Goal: Use online tool/utility: Utilize a website feature to perform a specific function

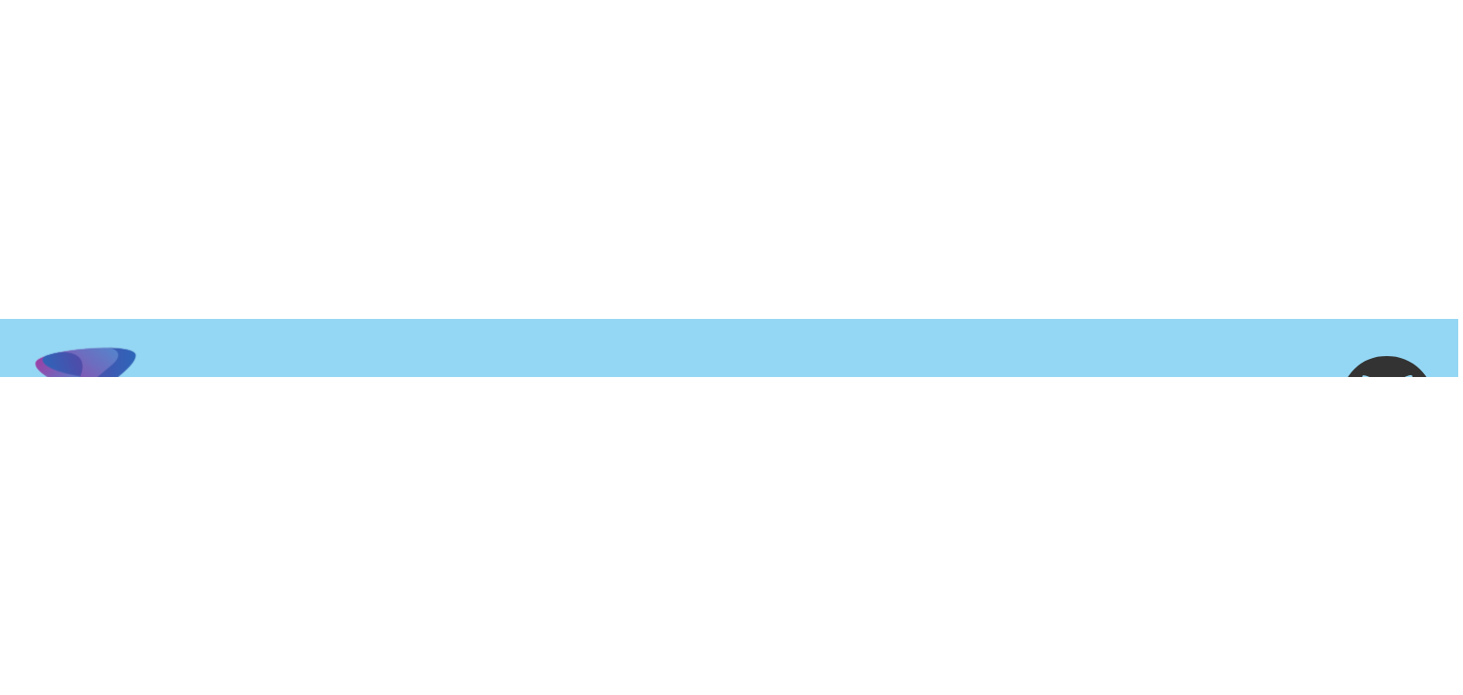
scroll to position [254, 0]
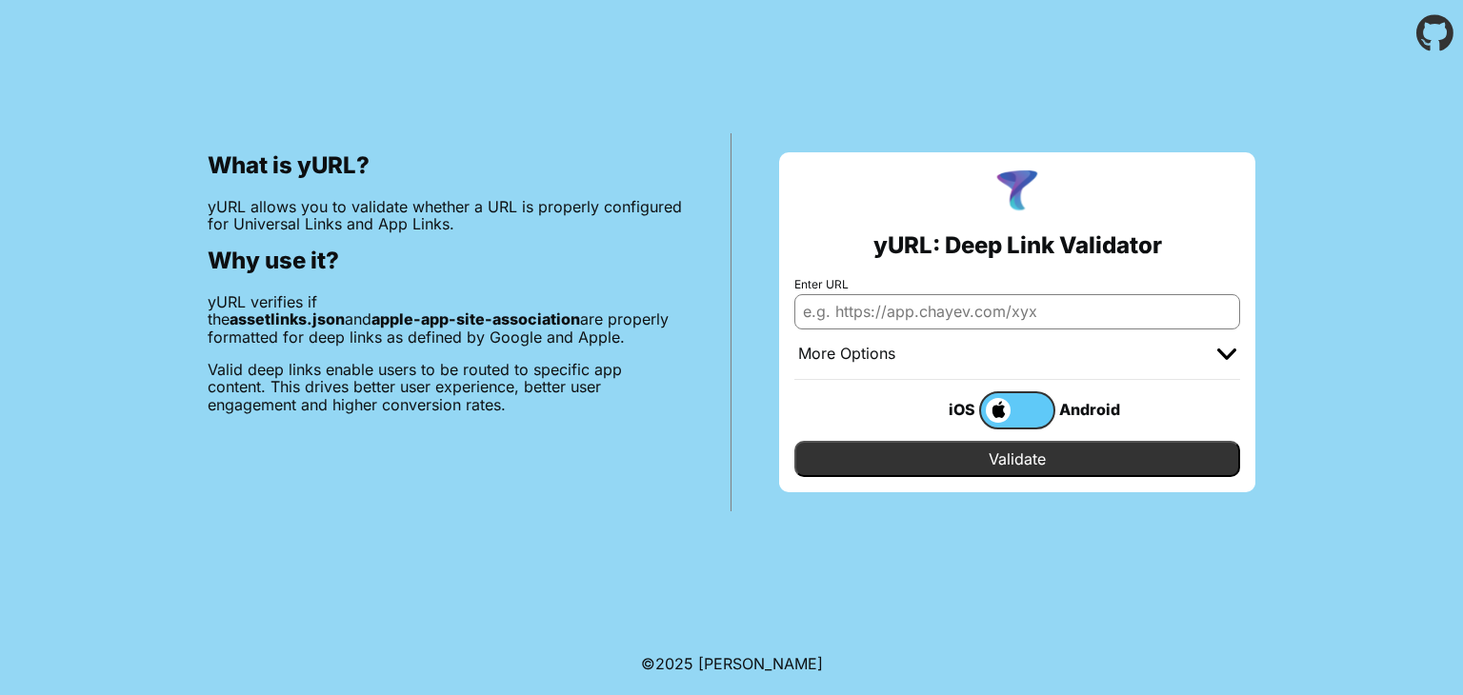
drag, startPoint x: 964, startPoint y: 329, endPoint x: 945, endPoint y: 316, distance: 22.7
click at [945, 316] on input "Enter URL" at bounding box center [1018, 311] width 446 height 34
paste input "access.avatargateway.com"
type input "[DOMAIN_NAME]"
click at [1047, 463] on input "Validate" at bounding box center [1018, 459] width 446 height 36
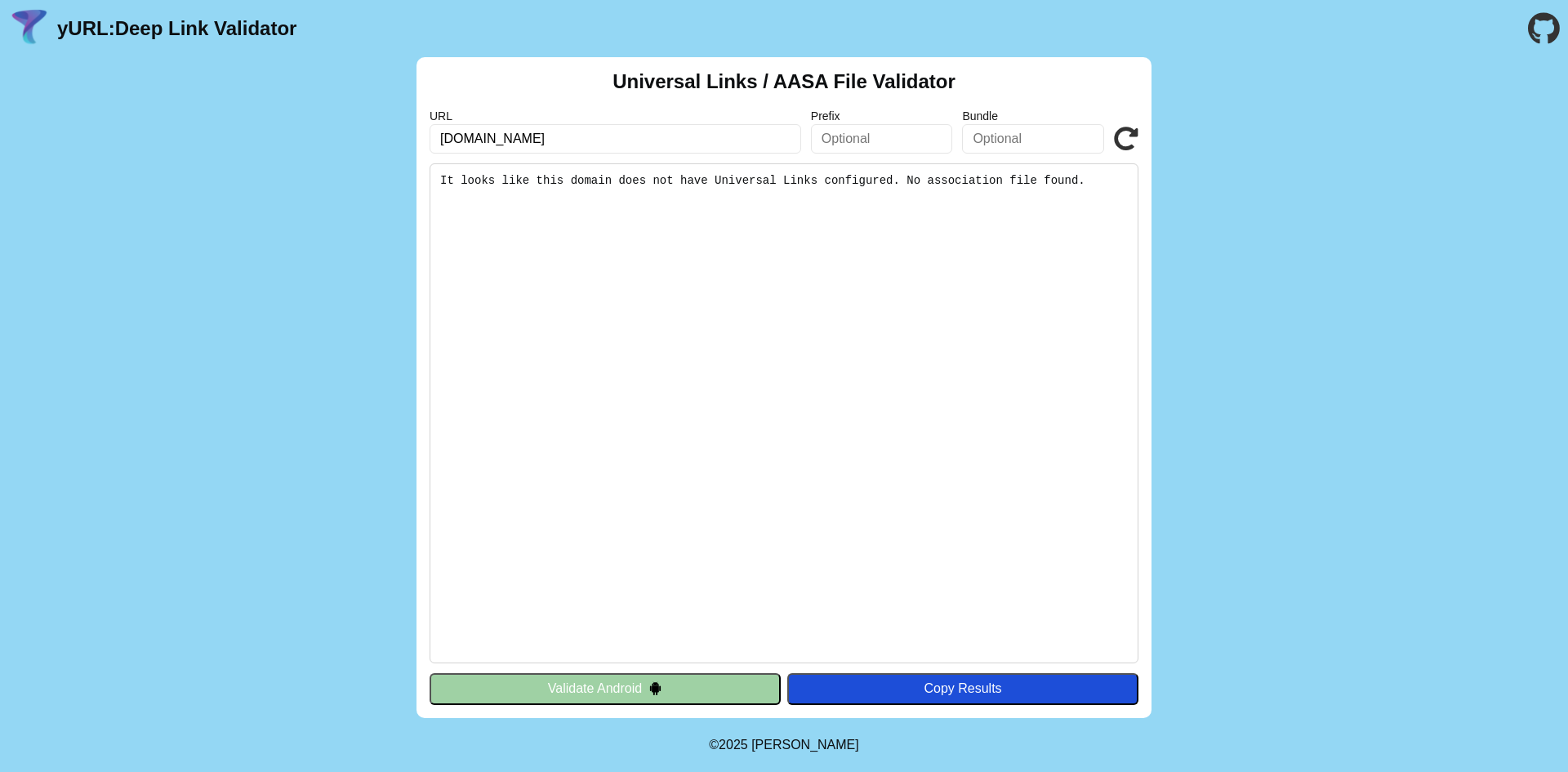
click at [639, 130] on input "access.avatargateway.com" at bounding box center [615, 139] width 371 height 29
click at [541, 142] on input "access.avatargateway.com" at bounding box center [615, 139] width 371 height 29
drag, startPoint x: 660, startPoint y: 135, endPoint x: 1018, endPoint y: 136, distance: 358.0
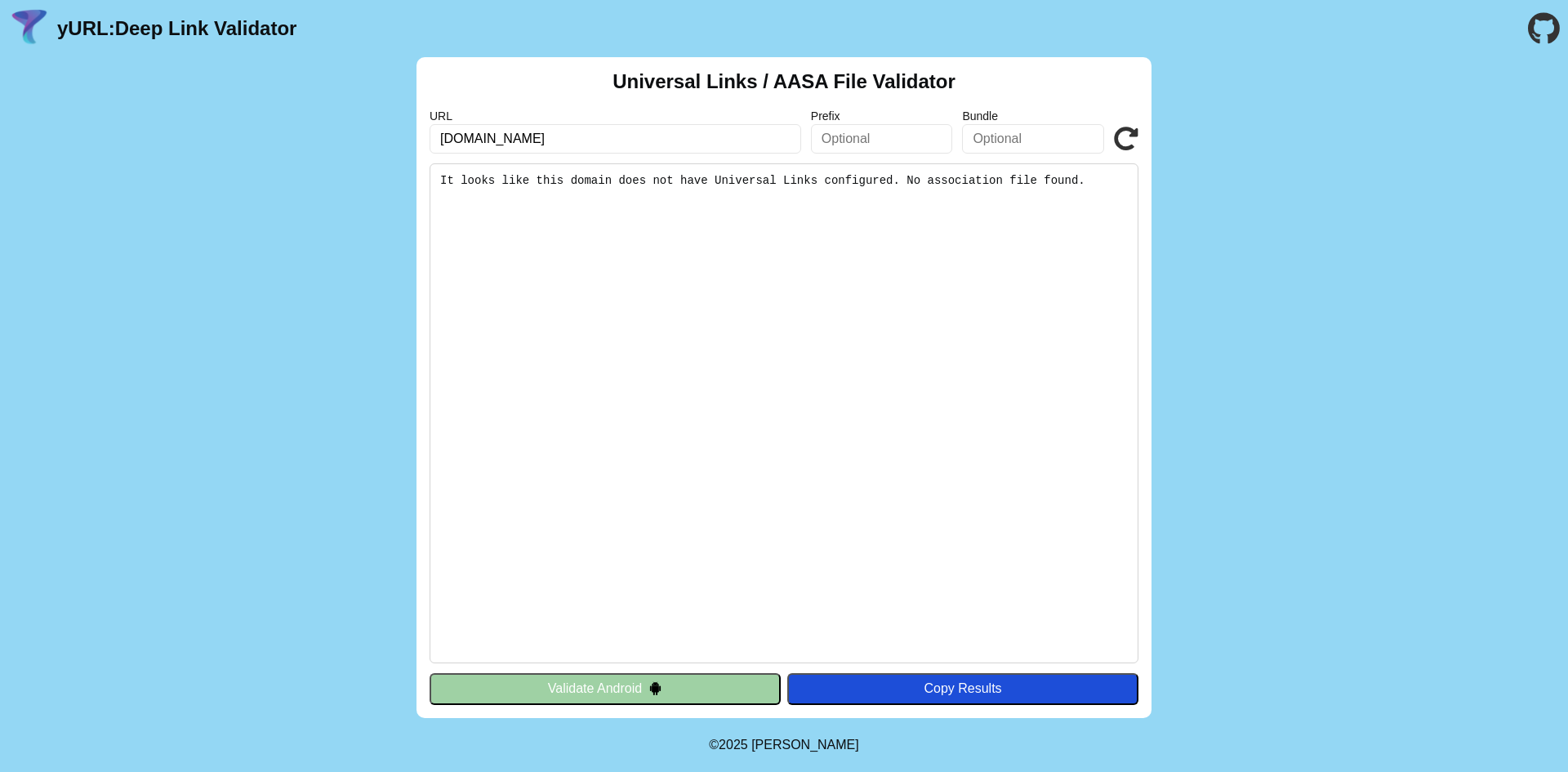
click at [978, 111] on div "URL access.avatargateway.com Prefix Bundle Validate" at bounding box center [784, 131] width 709 height 44
type input "a"
type input "[DOMAIN_NAME]"
click button "Validate" at bounding box center [0, 0] width 0 height 0
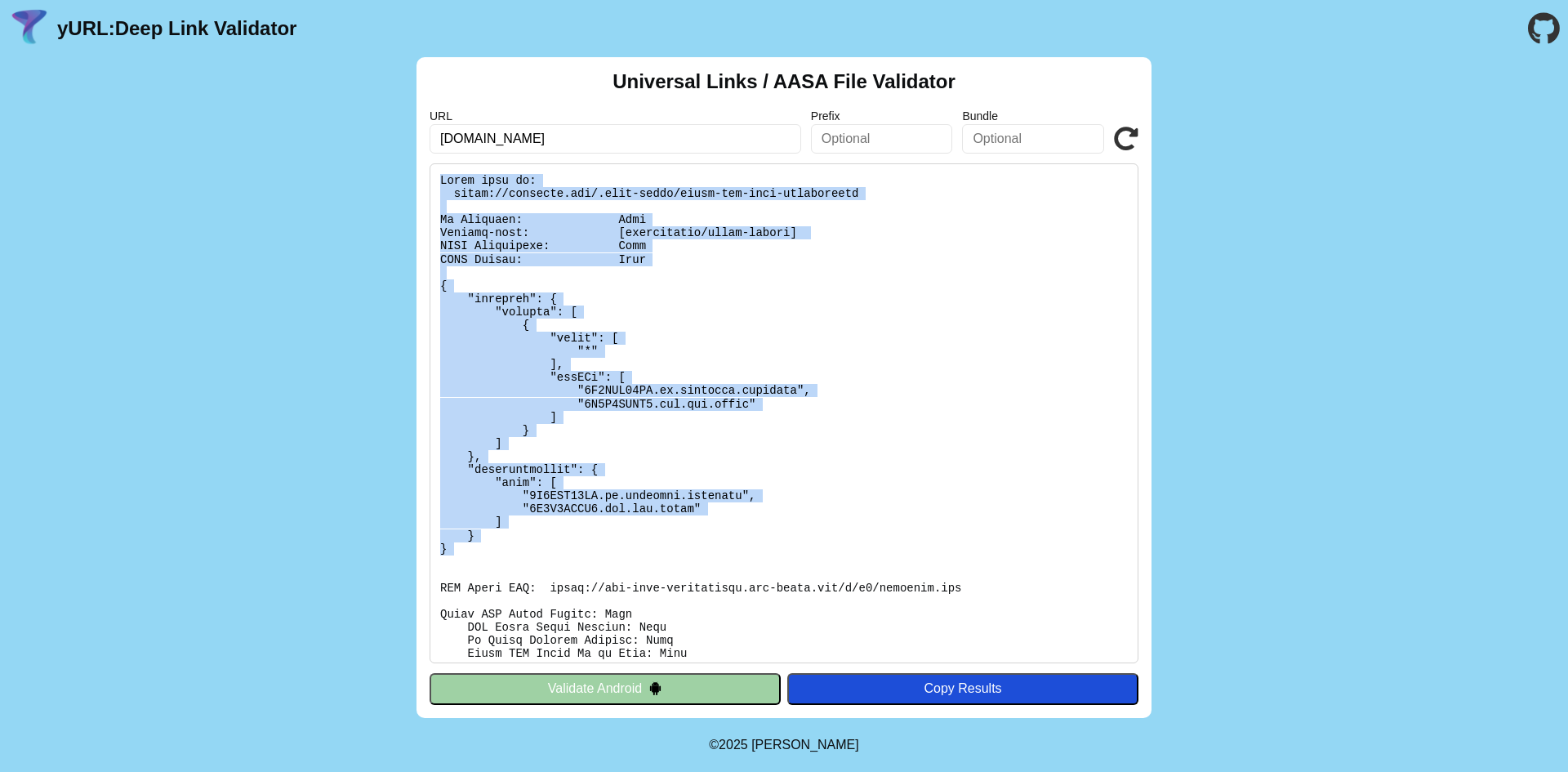
drag, startPoint x: 440, startPoint y: 177, endPoint x: 766, endPoint y: 565, distance: 506.8
click at [766, 565] on pre at bounding box center [784, 413] width 709 height 500
click at [766, 564] on pre at bounding box center [784, 413] width 709 height 500
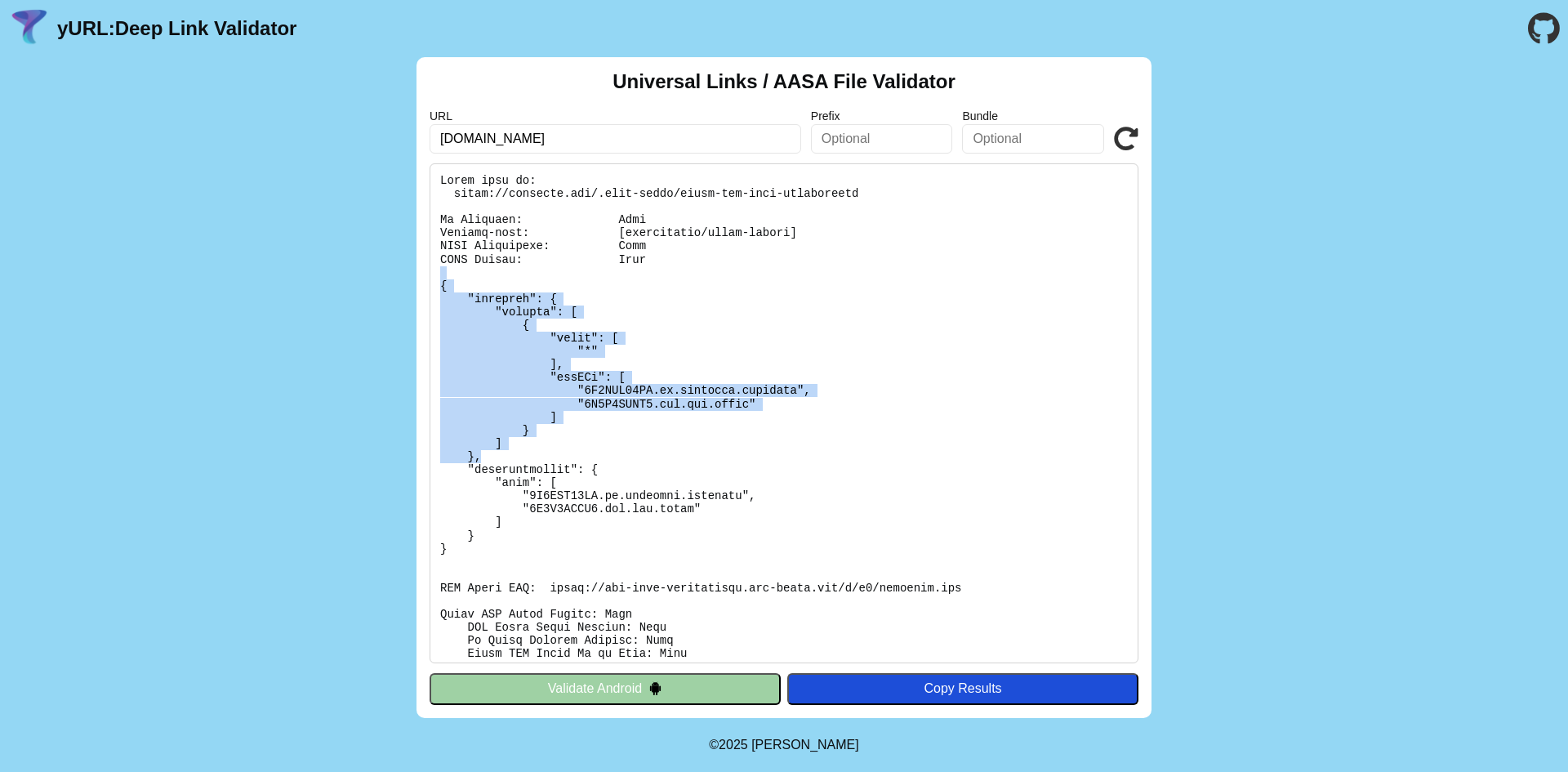
drag, startPoint x: 439, startPoint y: 277, endPoint x: 609, endPoint y: 462, distance: 251.2
click at [609, 462] on pre at bounding box center [784, 413] width 709 height 500
click at [609, 457] on pre at bounding box center [784, 413] width 709 height 500
drag, startPoint x: 486, startPoint y: 300, endPoint x: 640, endPoint y: 455, distance: 218.5
click at [640, 455] on pre at bounding box center [784, 413] width 709 height 500
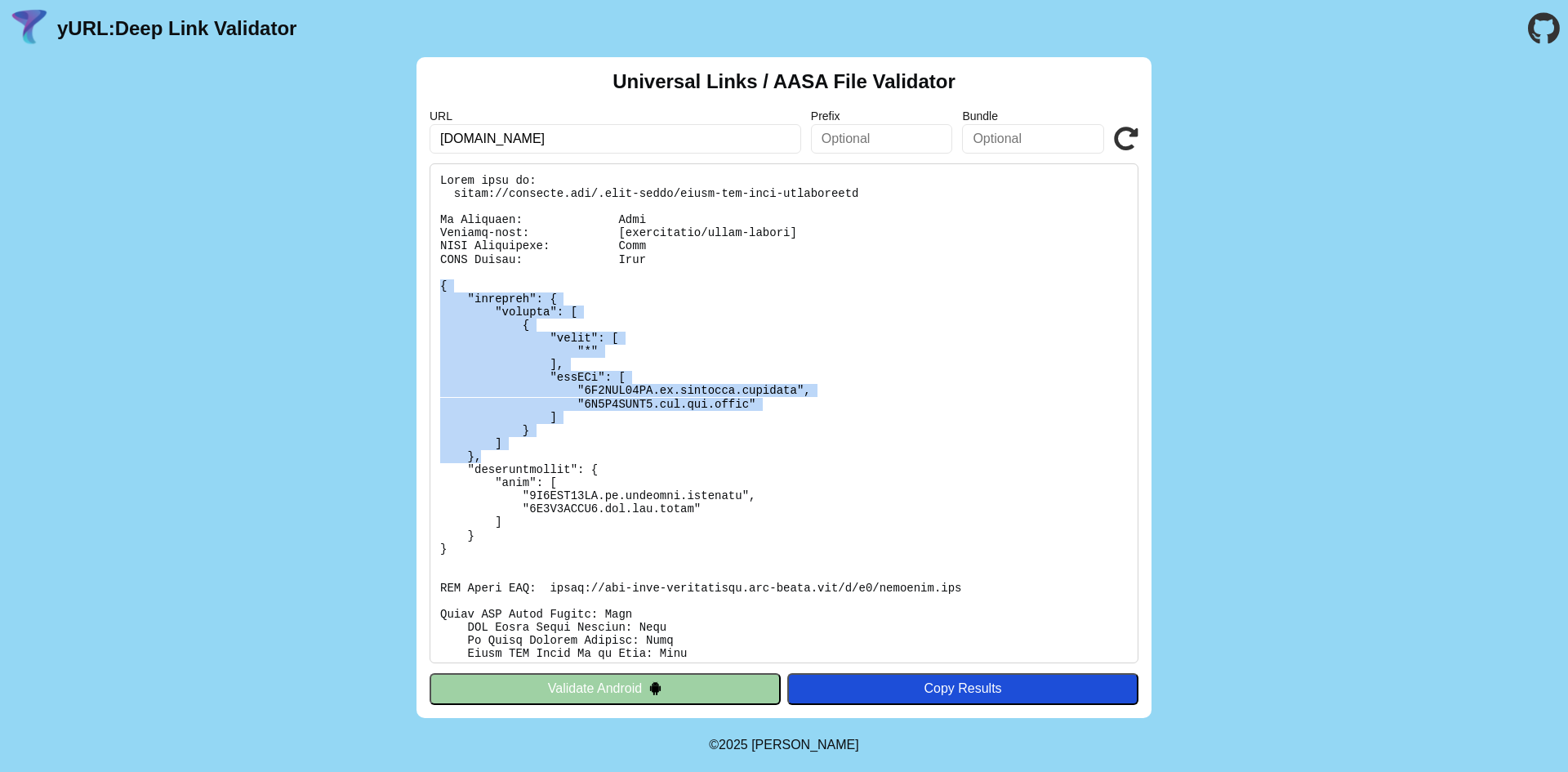
click at [640, 455] on pre at bounding box center [784, 413] width 709 height 500
drag, startPoint x: 509, startPoint y: 448, endPoint x: 440, endPoint y: 289, distance: 173.3
click at [440, 289] on pre at bounding box center [784, 413] width 709 height 500
click at [664, 329] on pre at bounding box center [784, 413] width 709 height 500
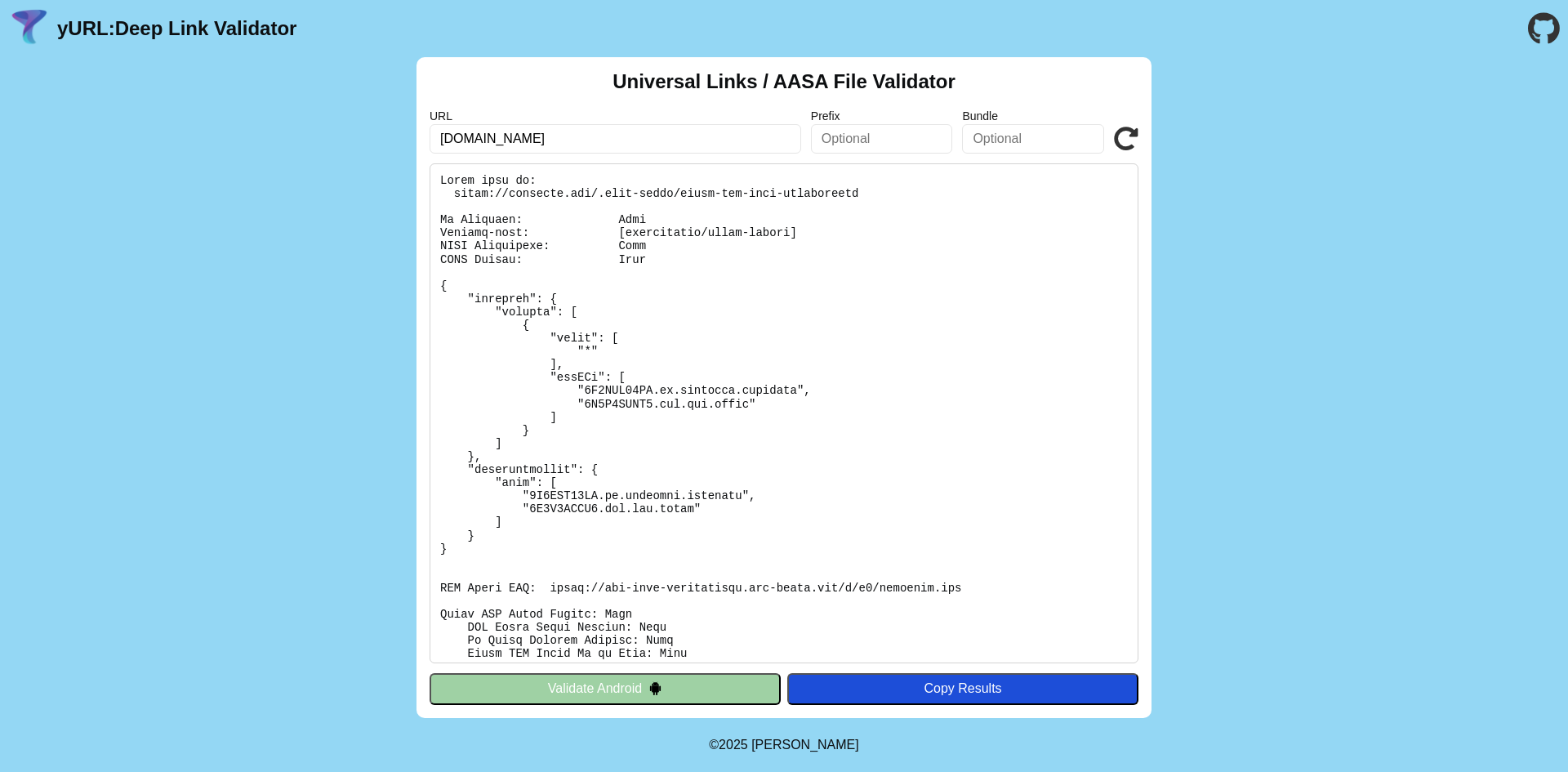
drag, startPoint x: 549, startPoint y: 140, endPoint x: 285, endPoint y: 158, distance: 264.6
click at [285, 157] on div "Universal Links / AASA File Validator URL [DOMAIN_NAME] Prefix Bundle Validate …" at bounding box center [784, 388] width 1568 height 661
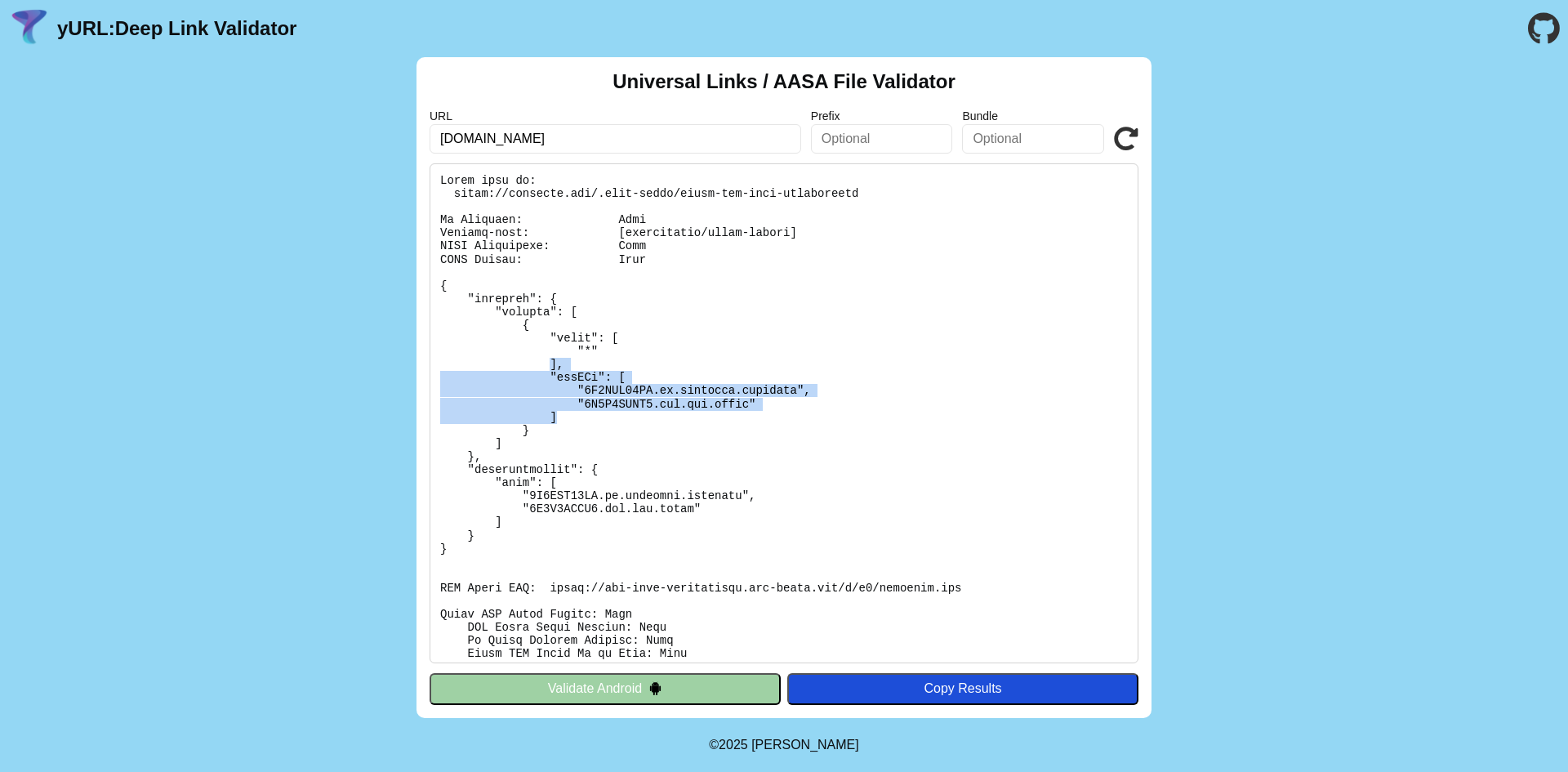
drag, startPoint x: 539, startPoint y: 362, endPoint x: 676, endPoint y: 419, distance: 148.4
click at [676, 419] on pre at bounding box center [784, 413] width 709 height 500
click at [604, 682] on button "Validate Android" at bounding box center [605, 689] width 351 height 31
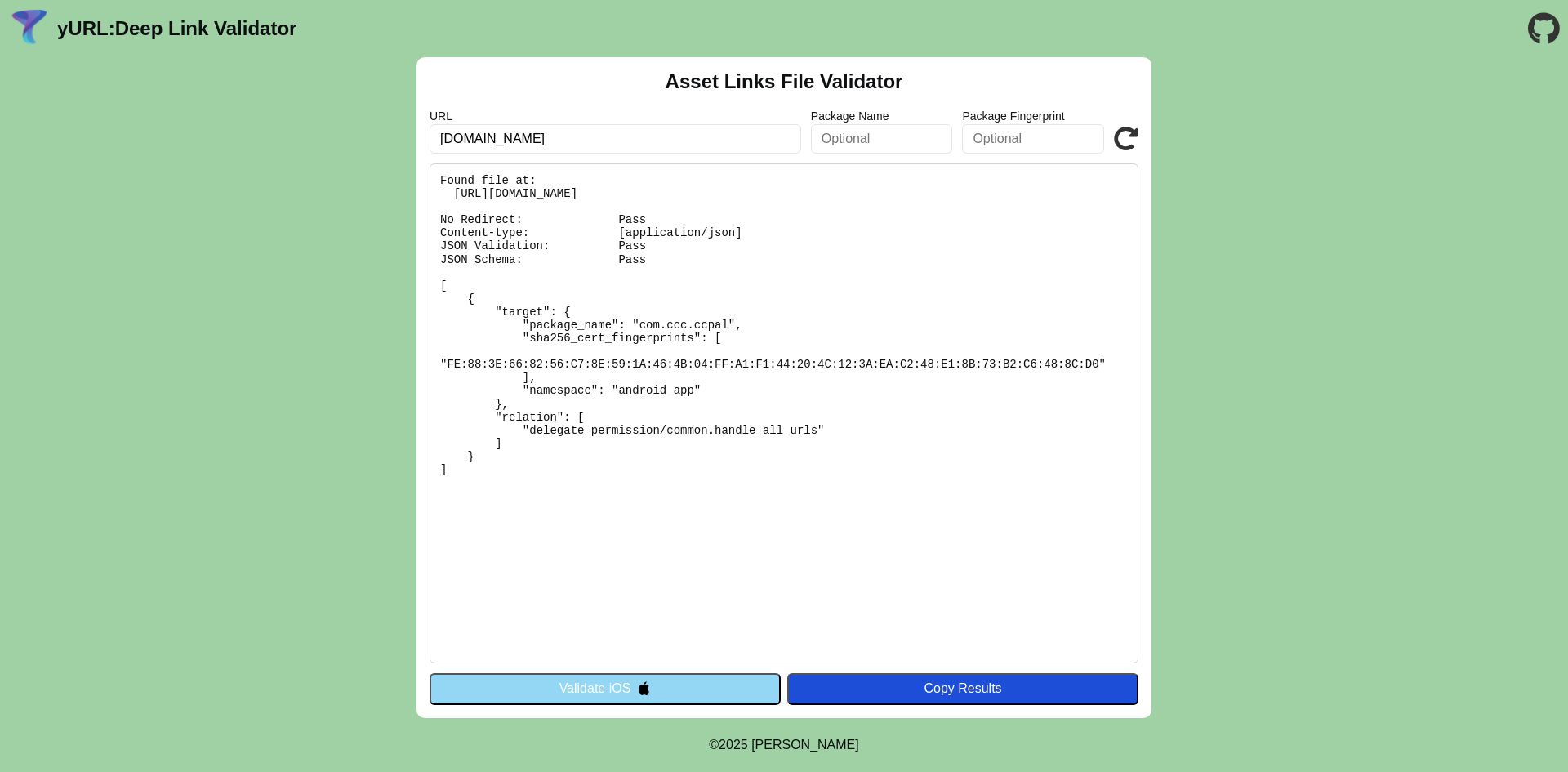
drag, startPoint x: 571, startPoint y: 528, endPoint x: 414, endPoint y: 144, distance: 414.9
click at [414, 144] on div "Asset Links File Validator URL [DOMAIN_NAME] Package Name Package Fingerprint V…" at bounding box center [784, 388] width 1568 height 661
click at [722, 409] on pre "Found file at: [URL][DOMAIN_NAME] No Redirect: Pass Content-type: [application/…" at bounding box center [784, 413] width 709 height 500
drag, startPoint x: 442, startPoint y: 285, endPoint x: 688, endPoint y: 482, distance: 315.2
click at [688, 482] on pre "Found file at: https://ccpalapp.org/.well-known/assetlinks.json No Redirect: Pa…" at bounding box center [784, 413] width 709 height 500
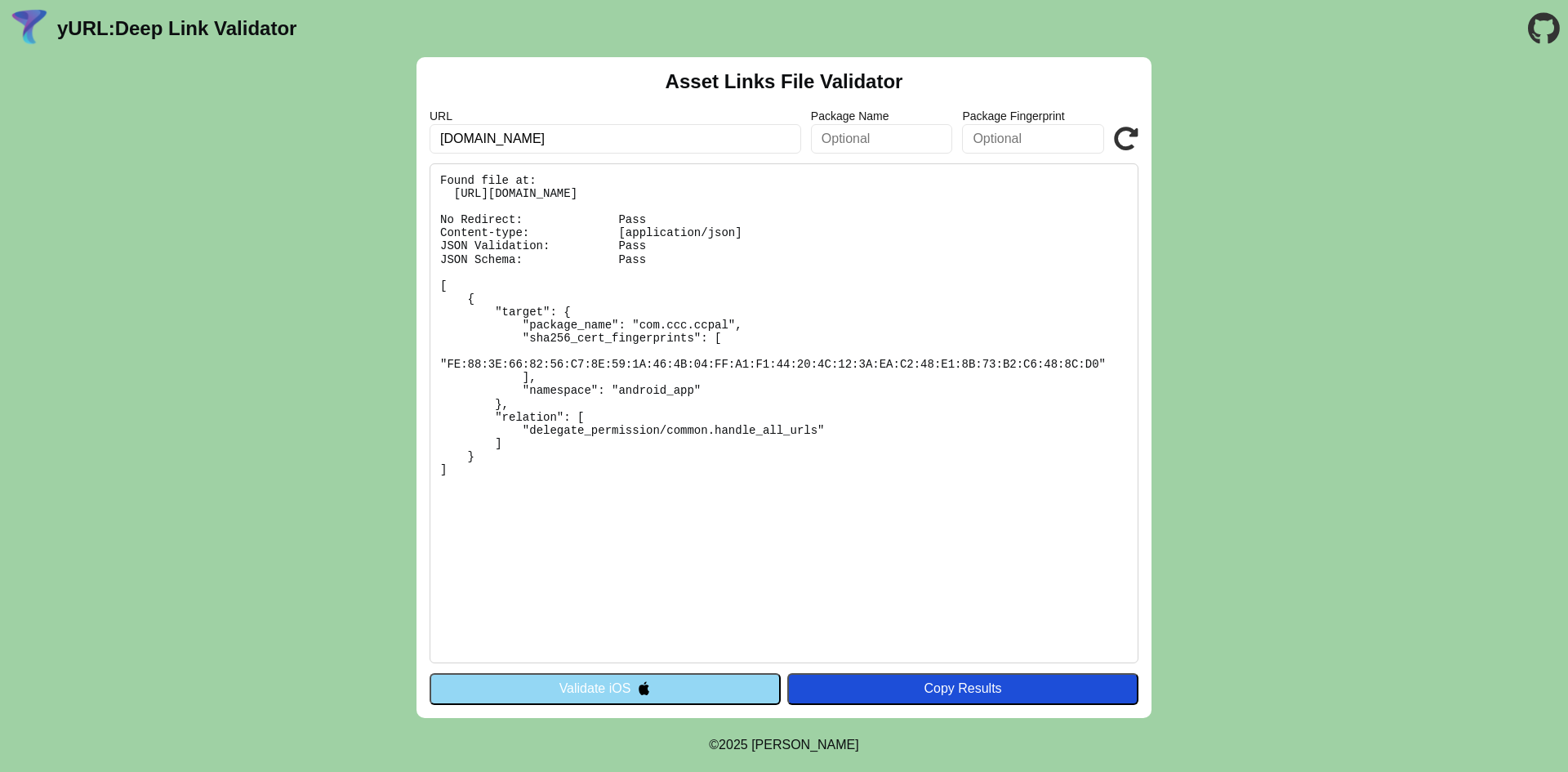
click at [688, 478] on pre "Found file at: https://ccpalapp.org/.well-known/assetlinks.json No Redirect: Pa…" at bounding box center [784, 413] width 709 height 500
click at [547, 502] on pre "Found file at: https://ccpalapp.org/.well-known/assetlinks.json No Redirect: Pa…" at bounding box center [784, 413] width 709 height 500
drag, startPoint x: 492, startPoint y: 492, endPoint x: 407, endPoint y: 274, distance: 234.0
click at [407, 274] on div "Asset Links File Validator URL ccpalapp.org Package Name Package Fingerprint Va…" at bounding box center [784, 388] width 1568 height 661
click at [747, 399] on pre "Found file at: https://ccpalapp.org/.well-known/assetlinks.json No Redirect: Pa…" at bounding box center [784, 413] width 709 height 500
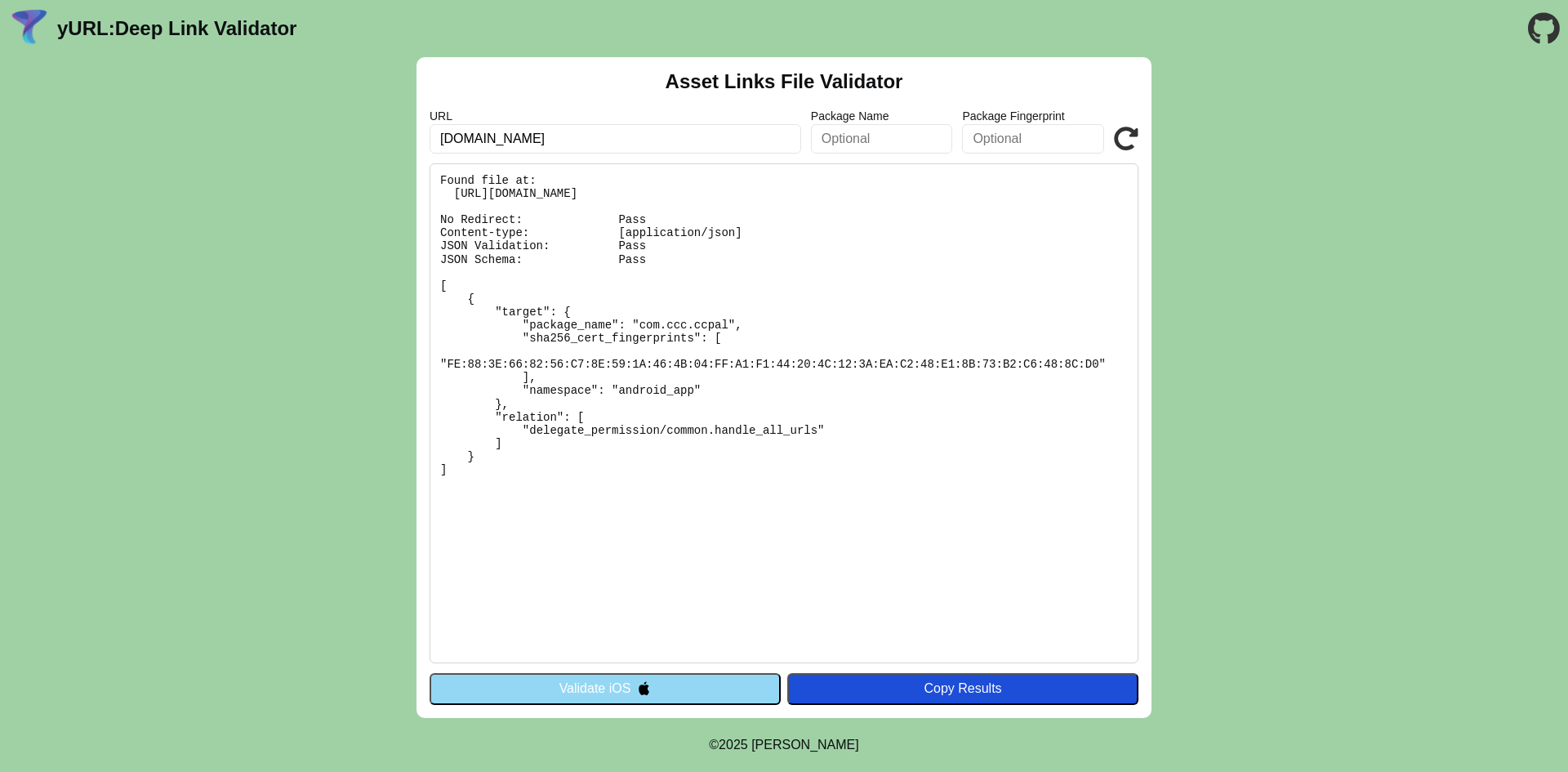
click at [598, 695] on button "Validate iOS" at bounding box center [605, 689] width 351 height 31
